Goal: Information Seeking & Learning: Check status

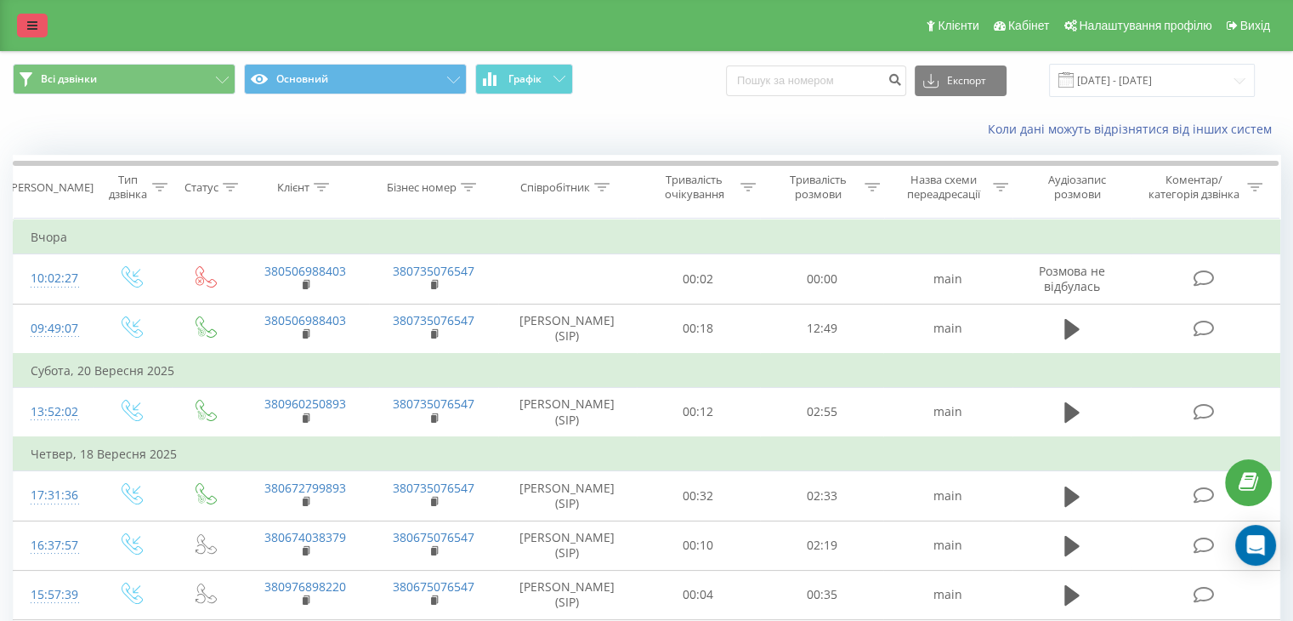
click at [27, 30] on icon at bounding box center [32, 26] width 10 height 12
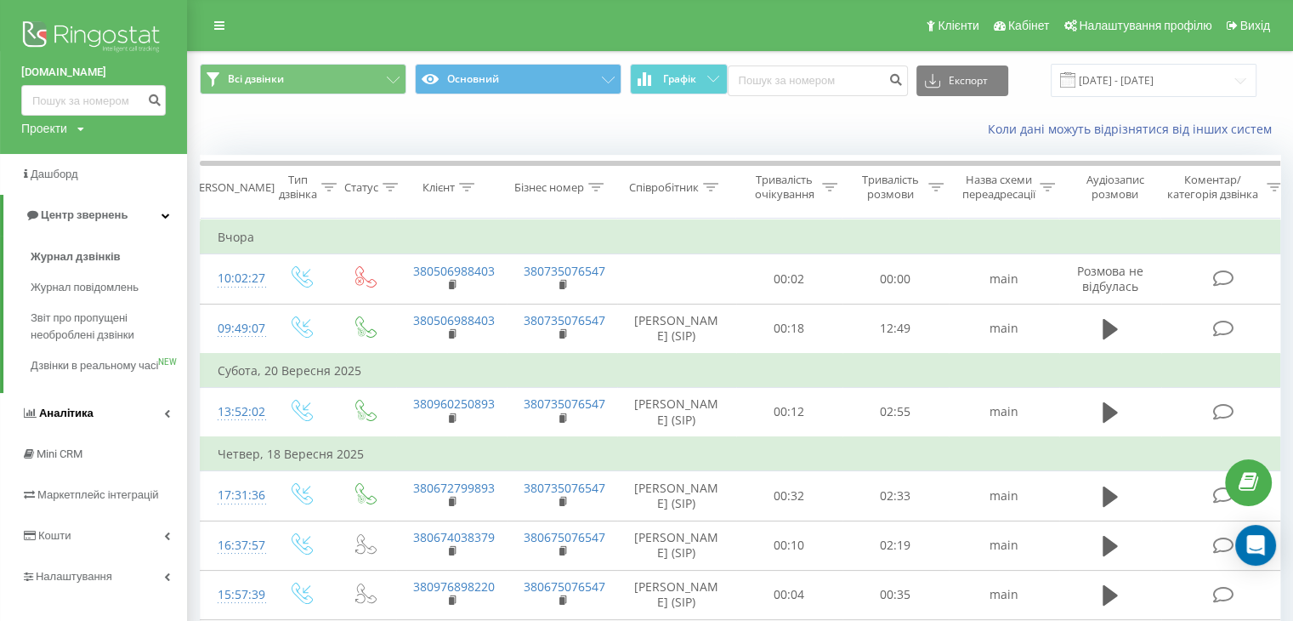
click at [78, 419] on span "Аналiтика" at bounding box center [66, 413] width 54 height 13
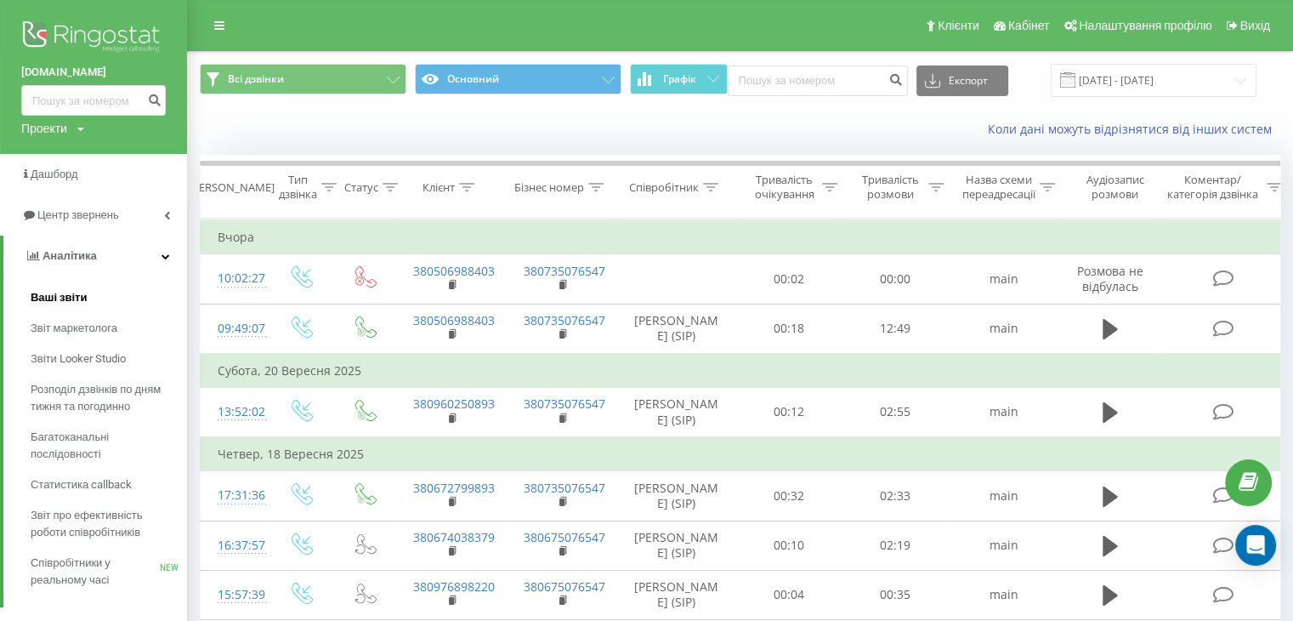
click at [73, 297] on span "Ваші звіти" at bounding box center [59, 297] width 57 height 17
click at [72, 300] on span "Ваші звіти" at bounding box center [59, 297] width 57 height 17
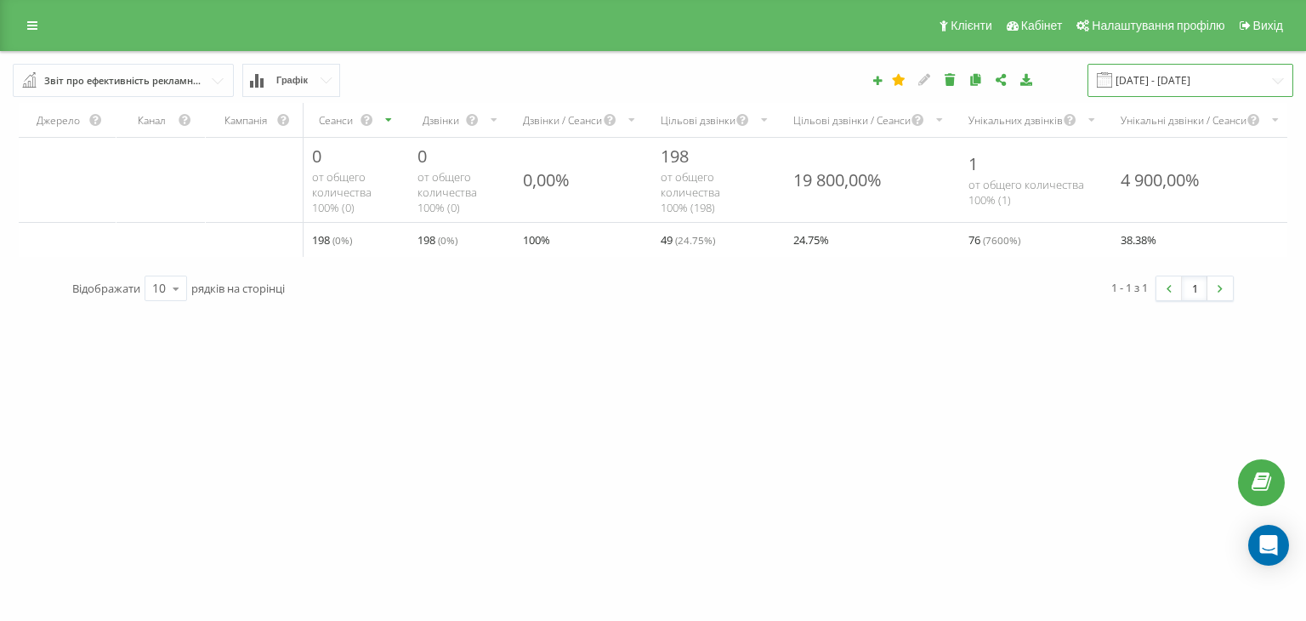
click at [1191, 82] on input "[DATE] - [DATE]" at bounding box center [1191, 80] width 206 height 33
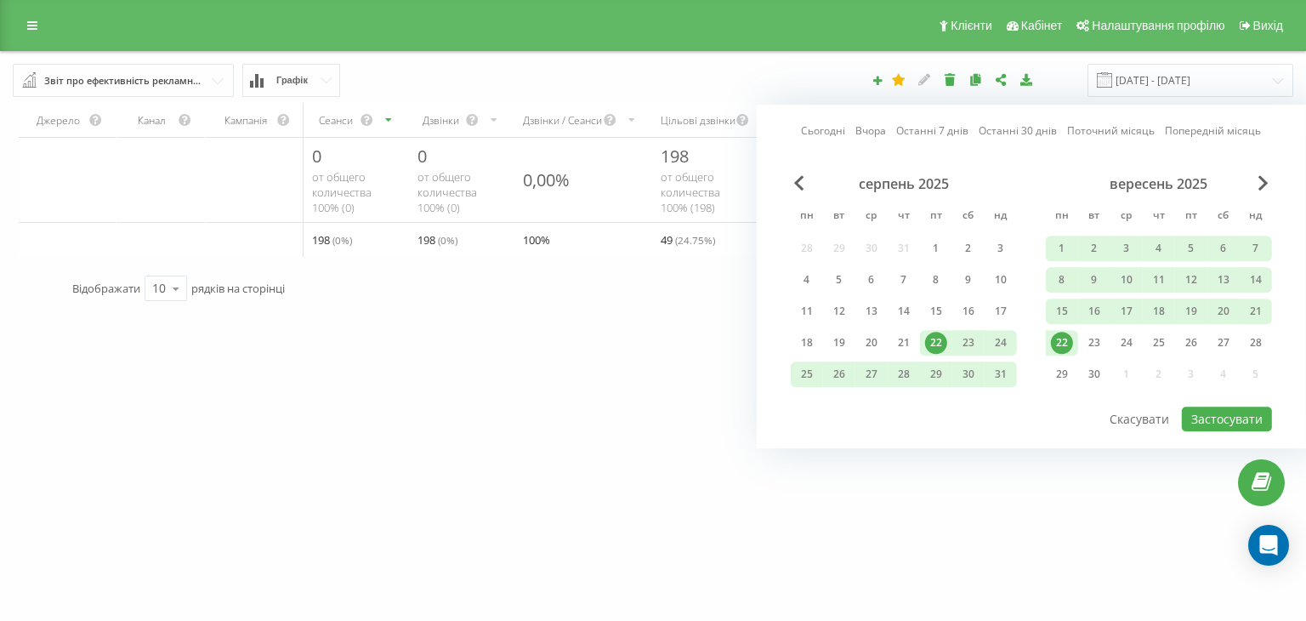
click at [931, 134] on link "Останні 7 днів" at bounding box center [932, 131] width 72 height 16
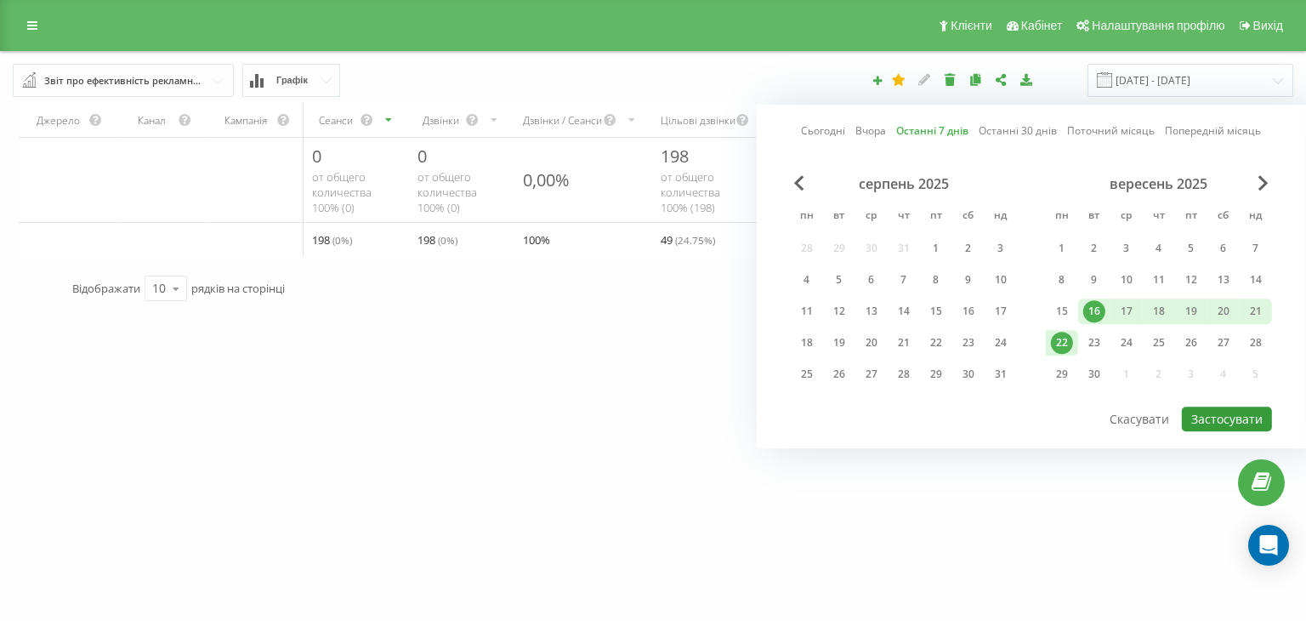
click at [1218, 416] on button "Застосувати" at bounding box center [1227, 419] width 90 height 25
type input "[DATE] - [DATE]"
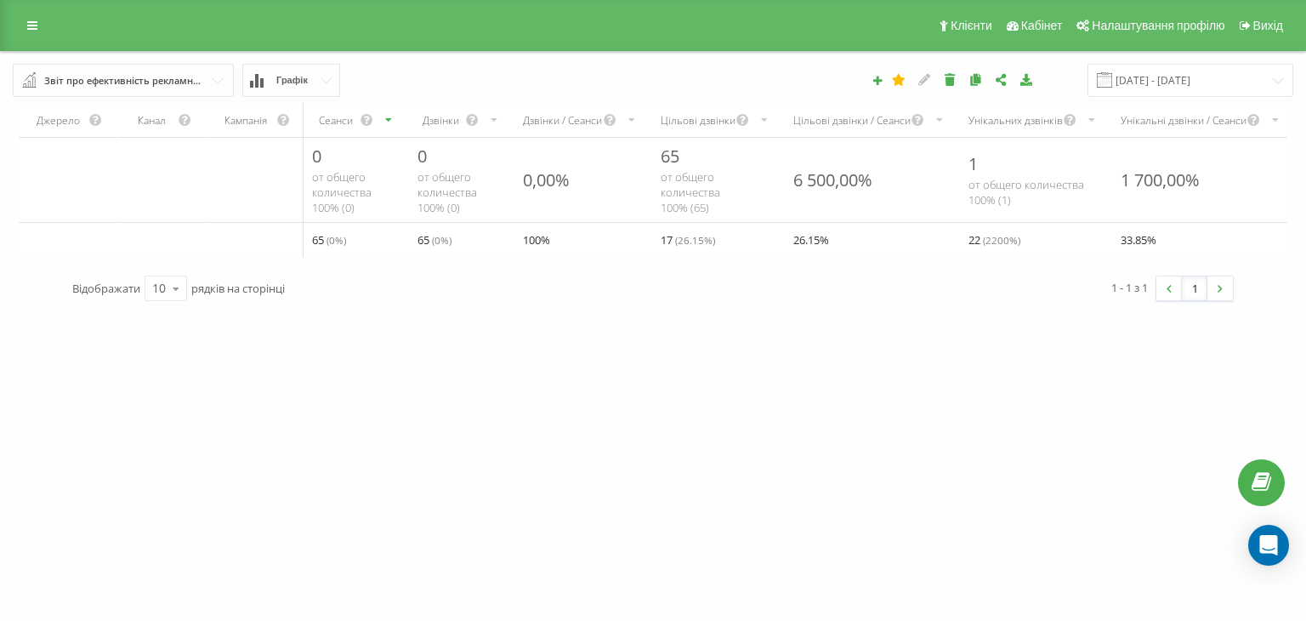
click at [311, 77] on button "Графік" at bounding box center [291, 80] width 98 height 33
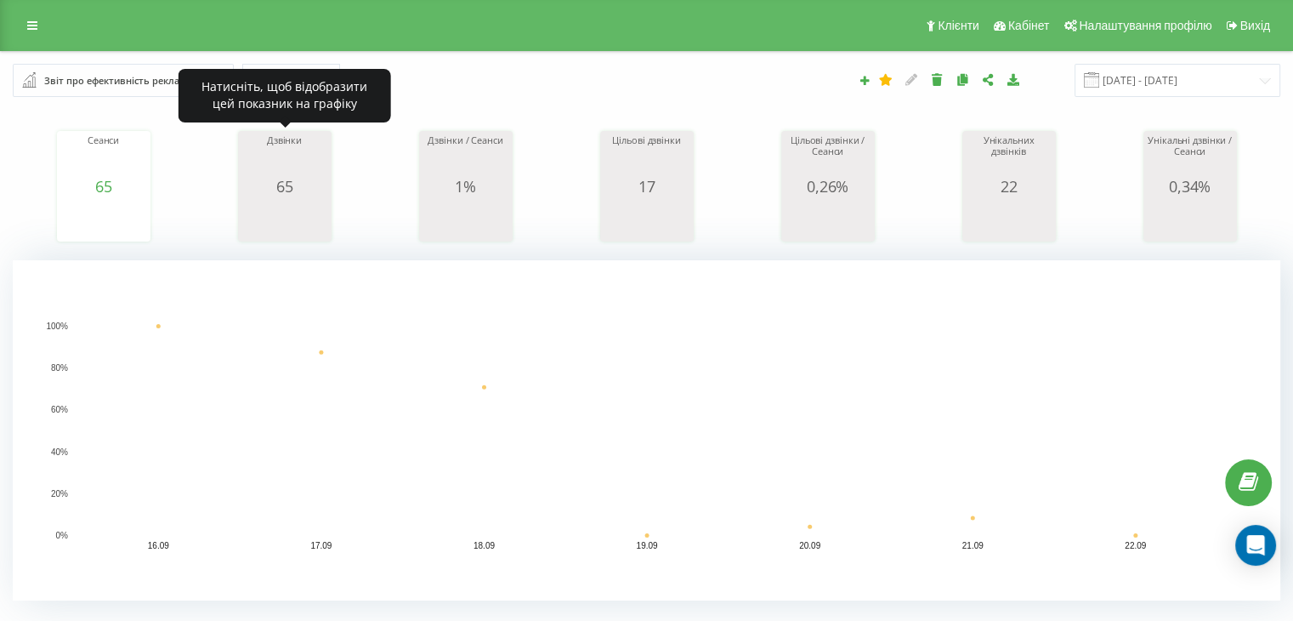
click at [306, 210] on rect "A chart." at bounding box center [284, 220] width 85 height 31
